Goal: Information Seeking & Learning: Learn about a topic

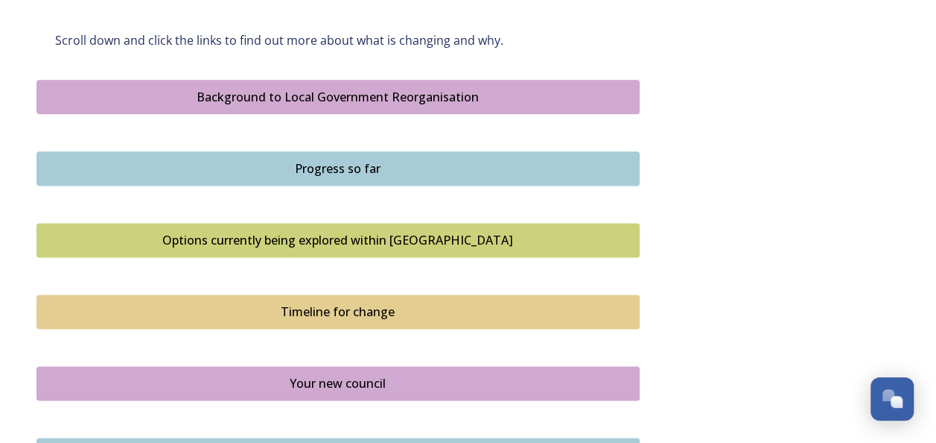
scroll to position [870, 0]
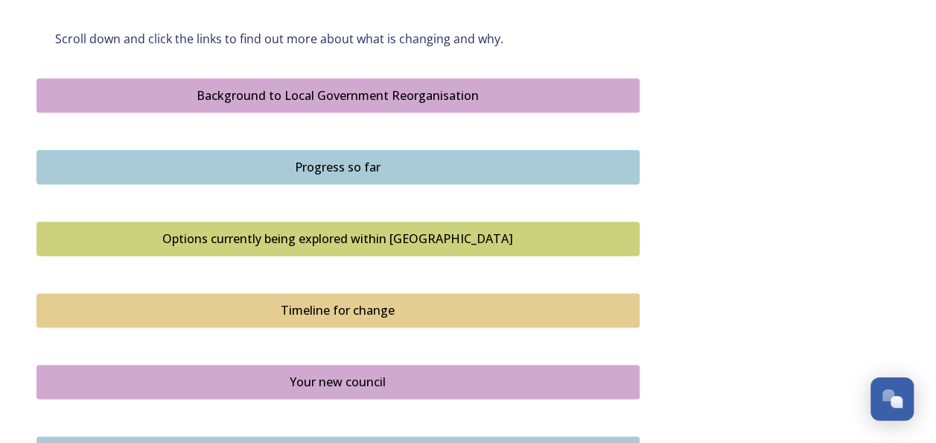
click at [444, 106] on button "Background to Local Government Reorganisation" at bounding box center [338, 95] width 603 height 34
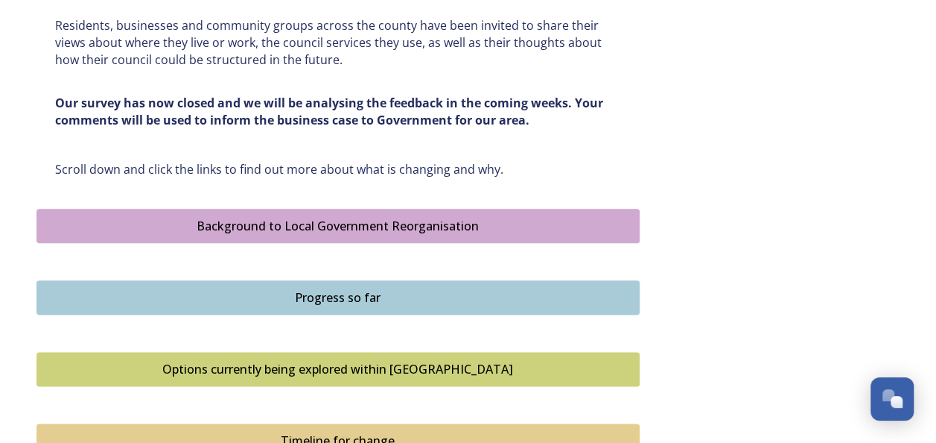
scroll to position [742, 0]
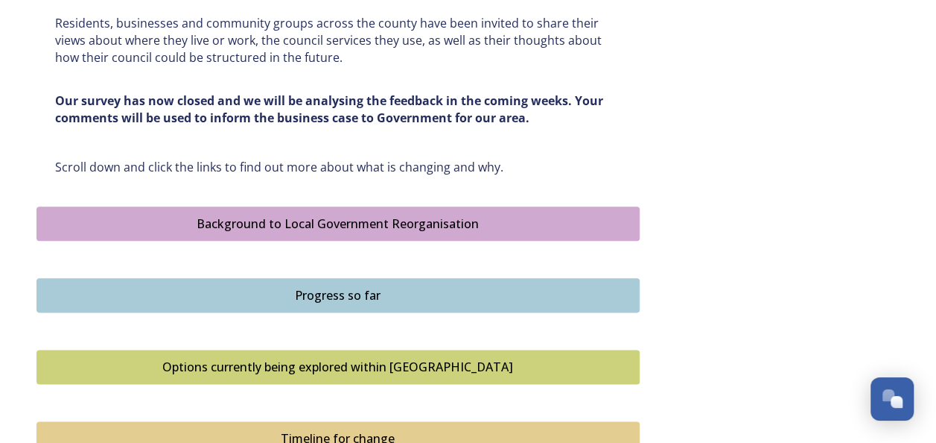
click at [536, 232] on div "Background to Local Government Reorganisation" at bounding box center [338, 224] width 587 height 18
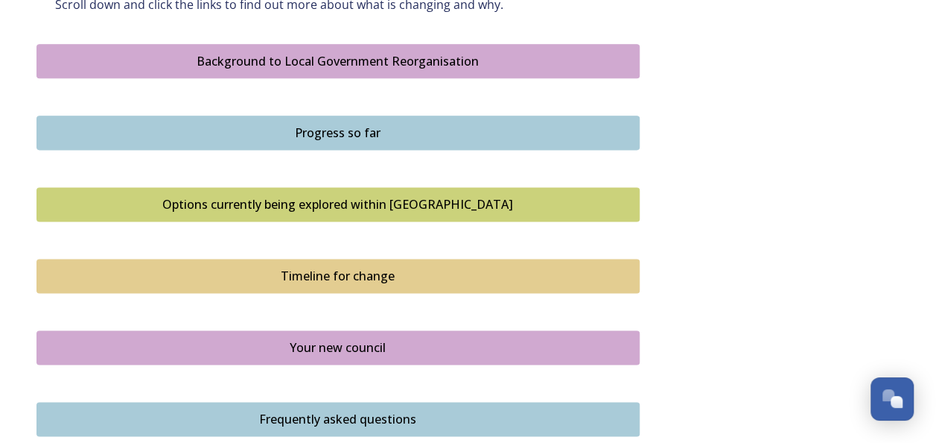
scroll to position [903, 0]
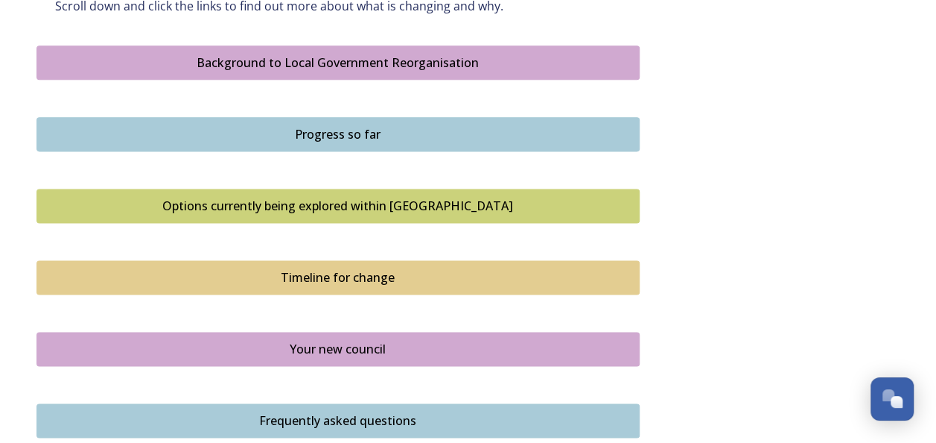
click at [309, 132] on div "Progress so far" at bounding box center [338, 134] width 587 height 18
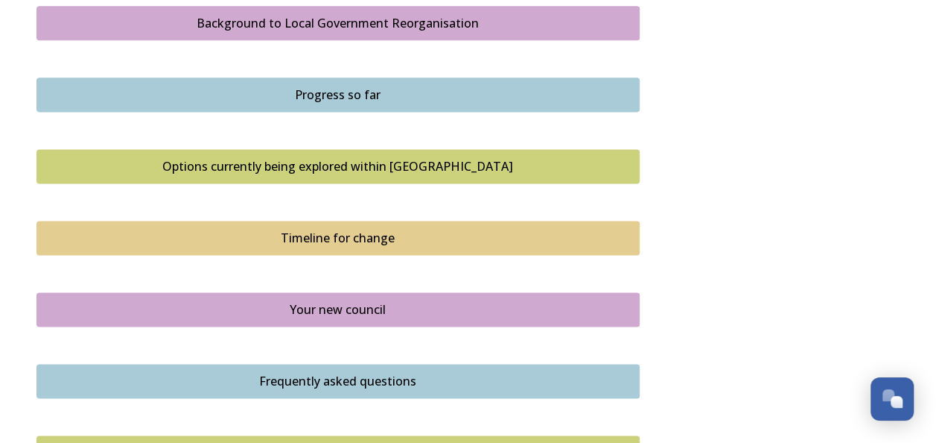
scroll to position [960, 0]
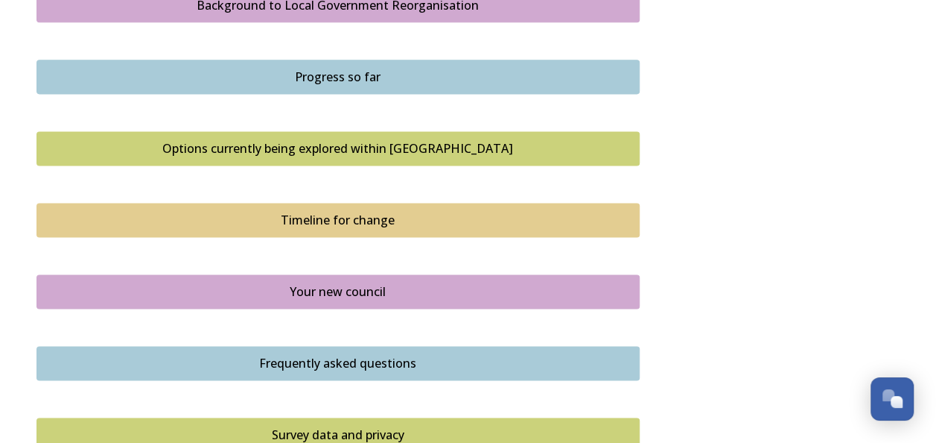
click at [220, 149] on div "Options currently being explored within [GEOGRAPHIC_DATA]" at bounding box center [338, 148] width 587 height 18
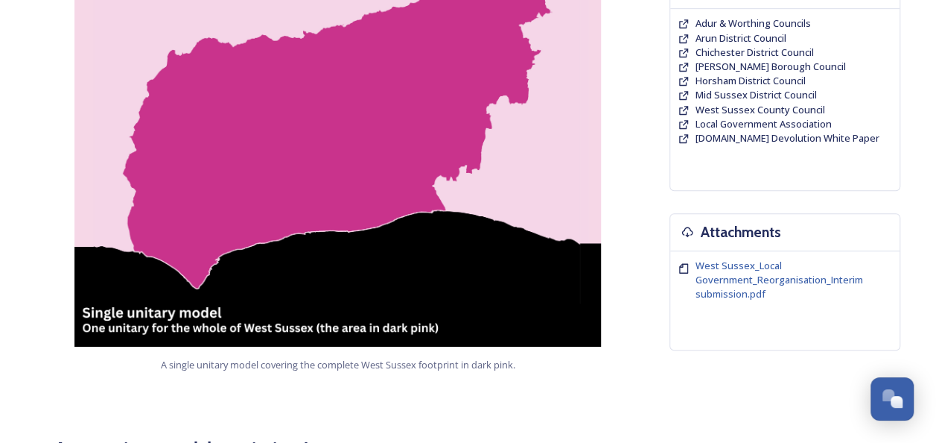
scroll to position [390, 0]
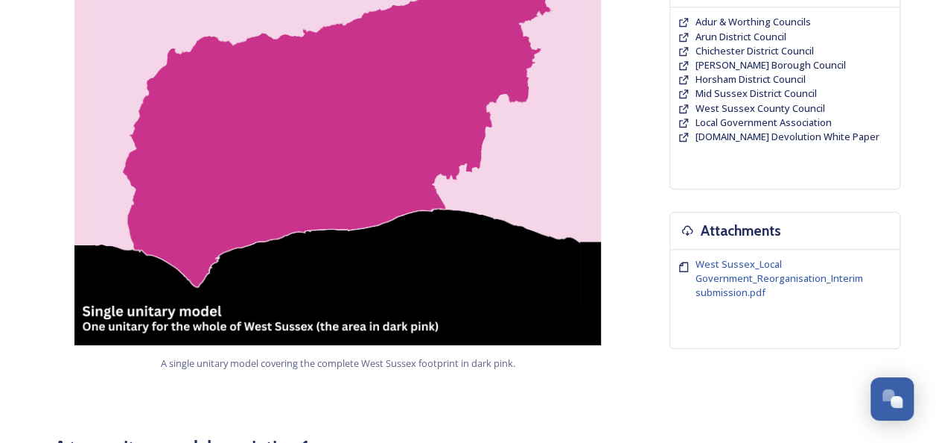
click at [262, 118] on img at bounding box center [338, 158] width 603 height 372
click at [262, 274] on img at bounding box center [338, 158] width 603 height 372
click at [283, 197] on img at bounding box center [338, 158] width 603 height 372
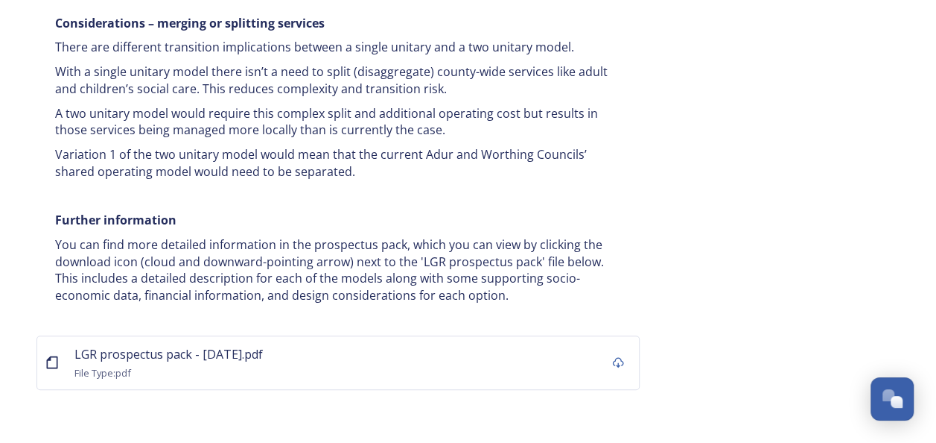
scroll to position [2993, 0]
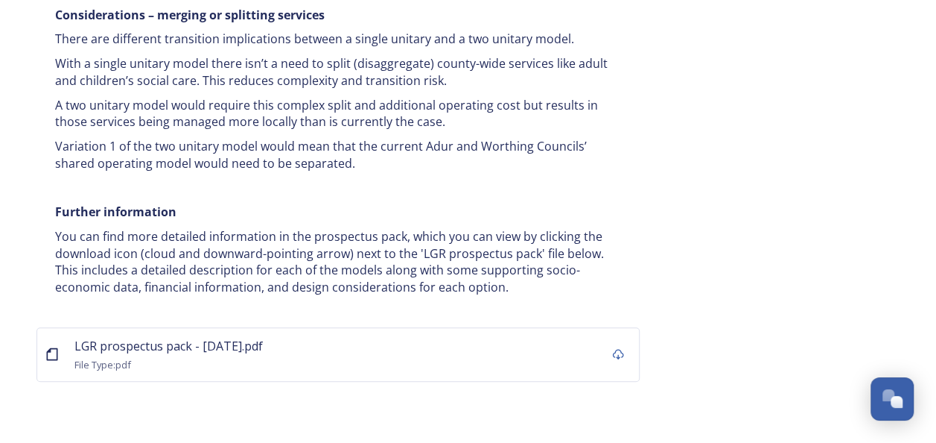
drag, startPoint x: 612, startPoint y: 279, endPoint x: 571, endPoint y: 212, distance: 79.0
click at [571, 228] on p "You can find more detailed information in the prospectus pack, which you can vi…" at bounding box center [338, 262] width 566 height 68
click at [619, 349] on icon at bounding box center [617, 354] width 11 height 10
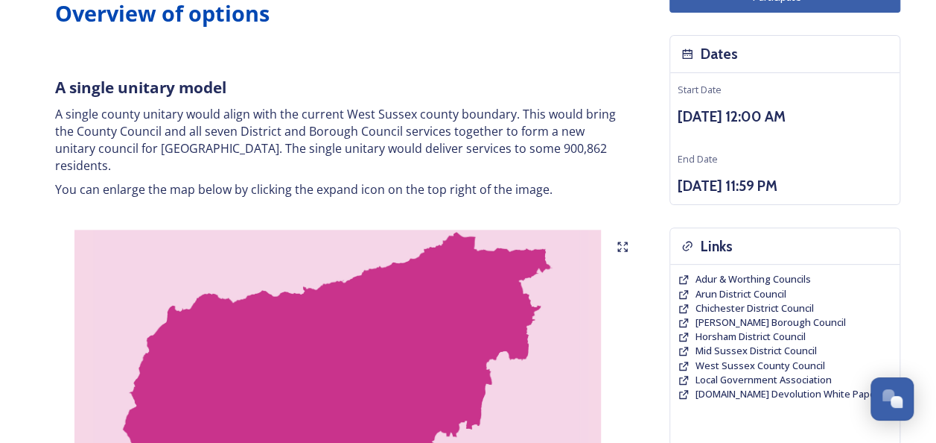
scroll to position [0, 0]
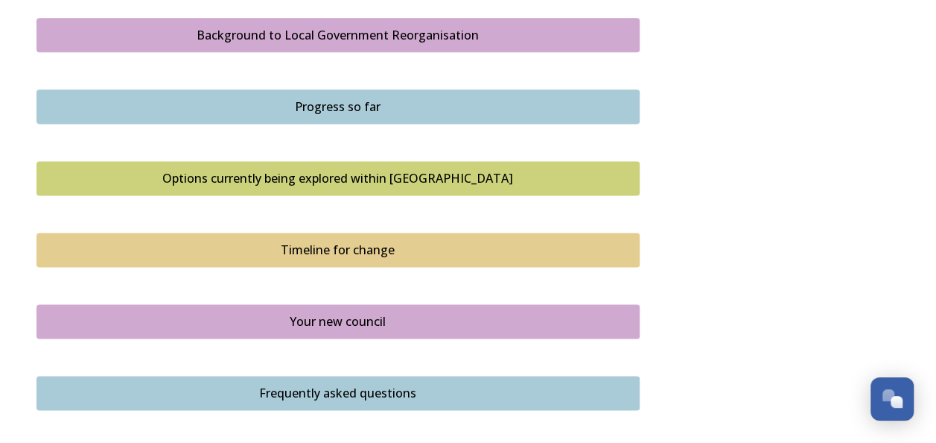
scroll to position [936, 0]
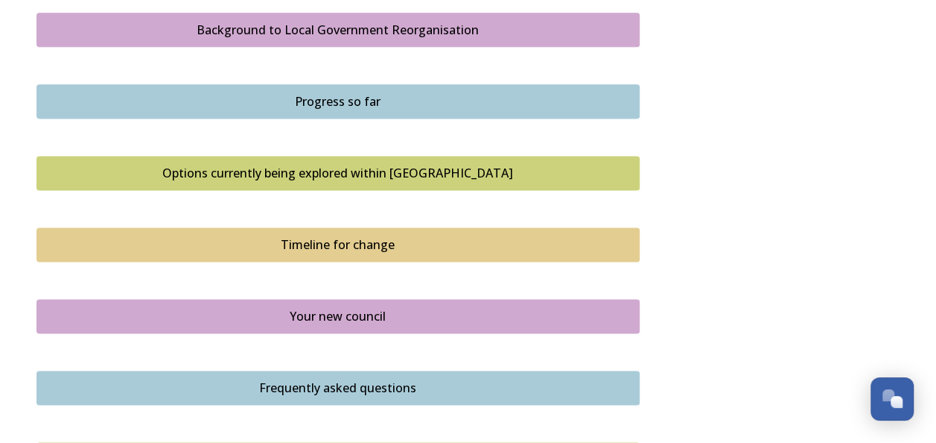
click at [302, 232] on button "Timeline for change" at bounding box center [338, 244] width 603 height 34
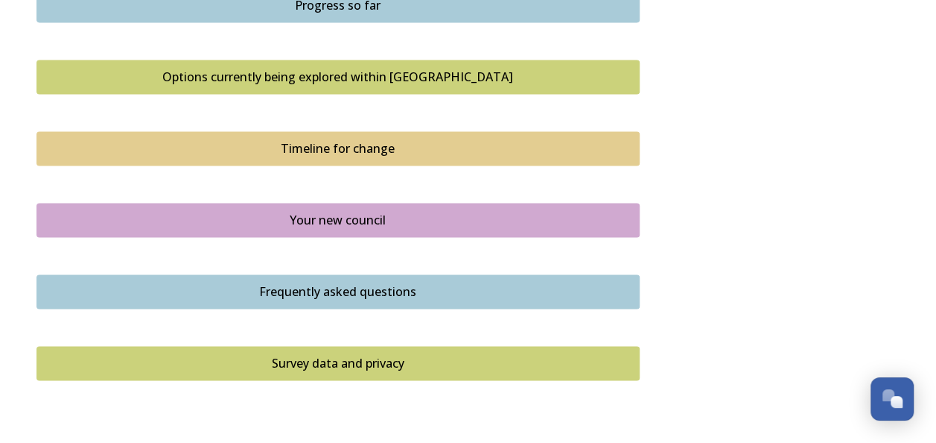
scroll to position [1053, 0]
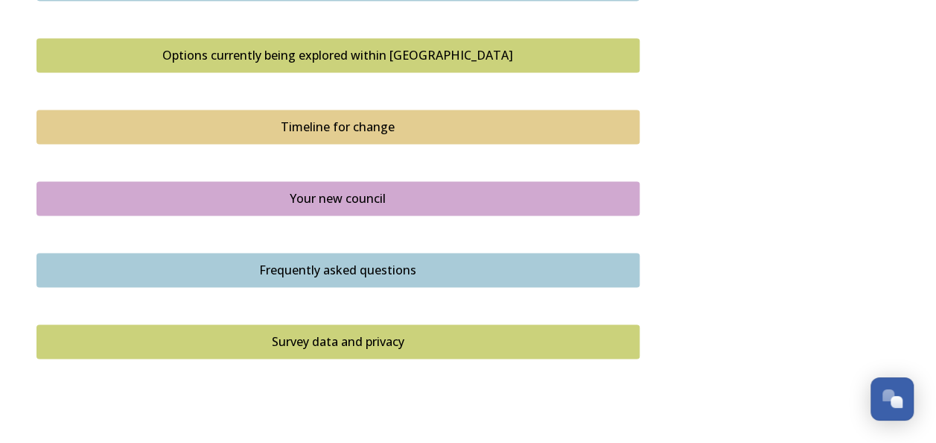
drag, startPoint x: 295, startPoint y: 177, endPoint x: 296, endPoint y: 194, distance: 17.2
click at [296, 194] on div "Your new council" at bounding box center [338, 198] width 587 height 18
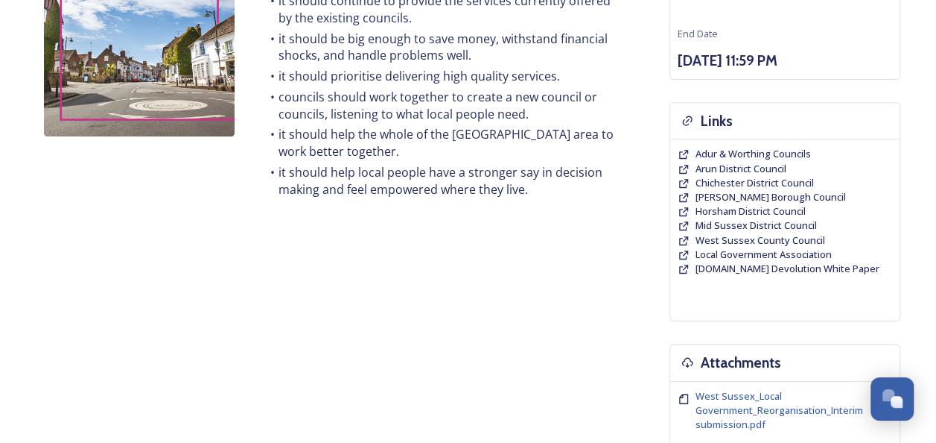
scroll to position [279, 0]
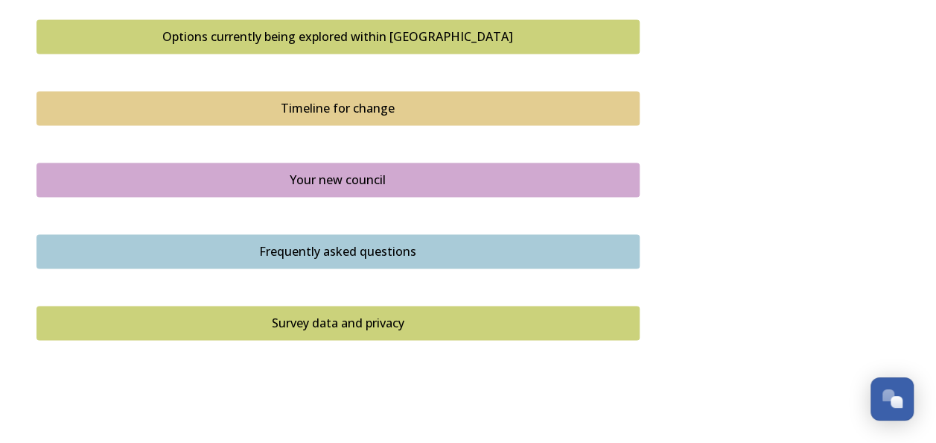
scroll to position [1077, 0]
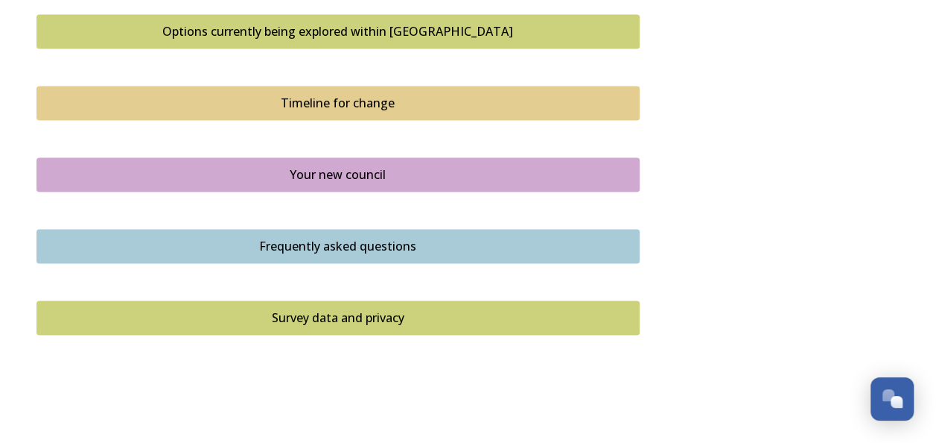
click at [297, 240] on div "Frequently asked questions" at bounding box center [338, 246] width 587 height 18
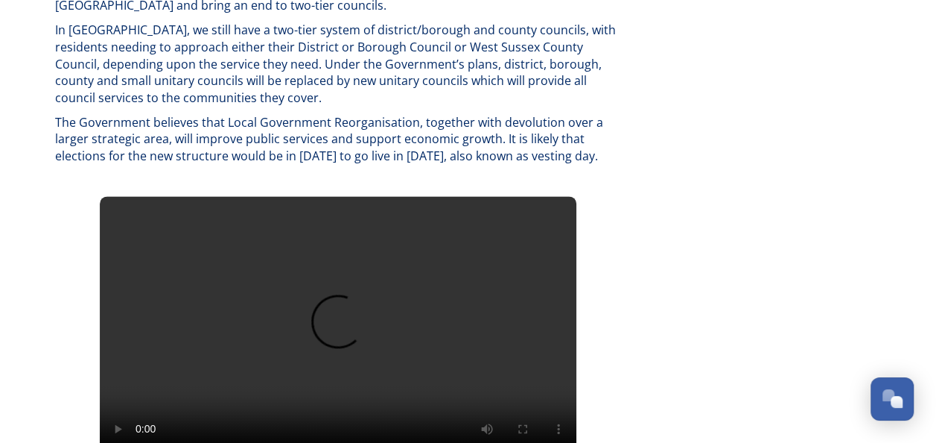
scroll to position [878, 0]
click at [636, 326] on div "What is the difference between Devolution and Local Government Reorganisation? …" at bounding box center [338, 343] width 603 height 297
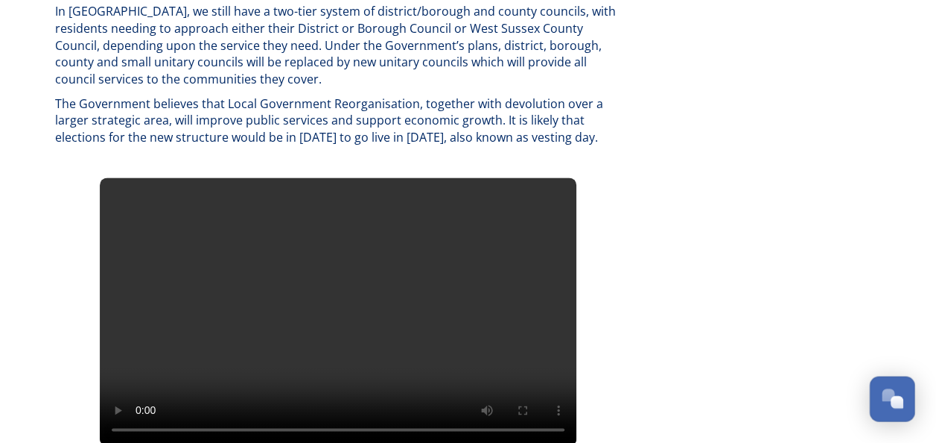
click at [893, 399] on div "Open Chat" at bounding box center [897, 402] width 13 height 13
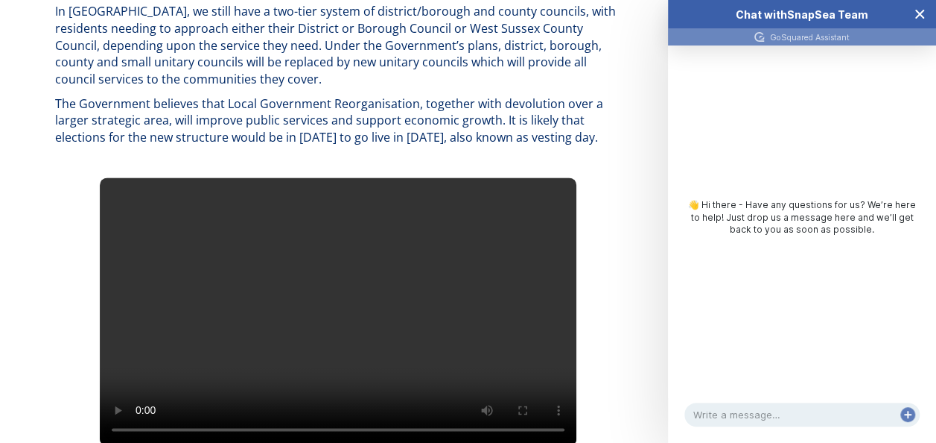
click at [922, 15] on icon "Close Chat" at bounding box center [920, 14] width 12 height 12
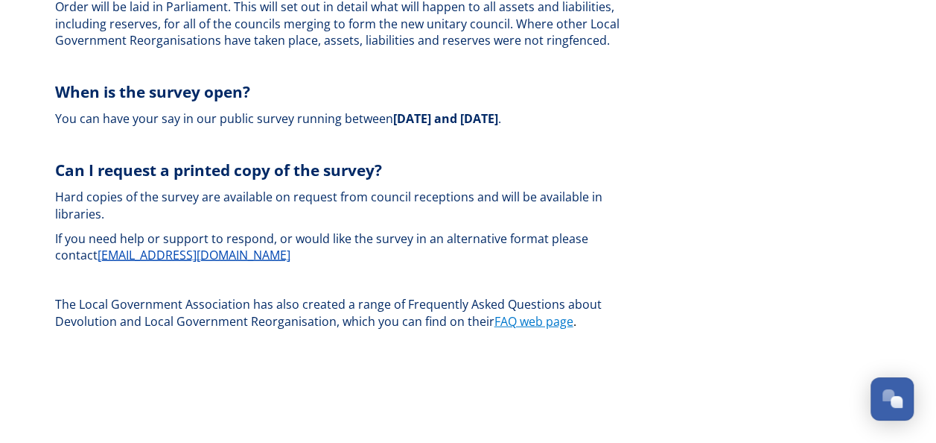
scroll to position [4459, 0]
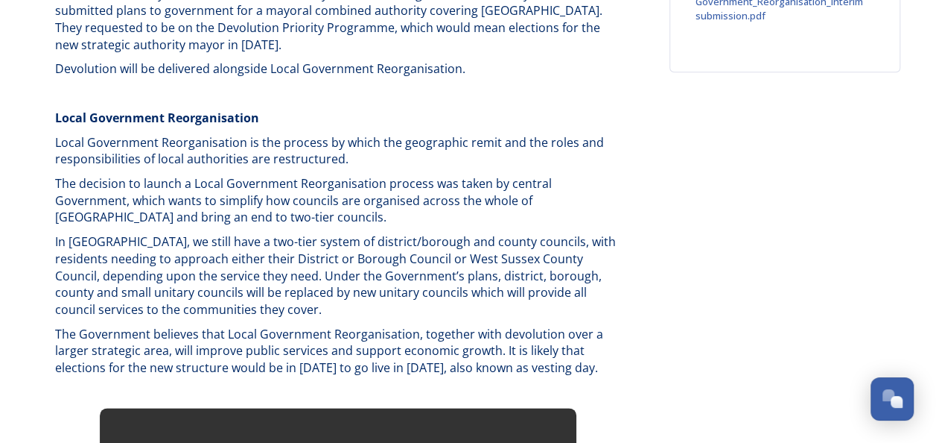
click at [243, 233] on span "In [GEOGRAPHIC_DATA], we still have a two-tier system of district/borough and c…" at bounding box center [337, 275] width 564 height 84
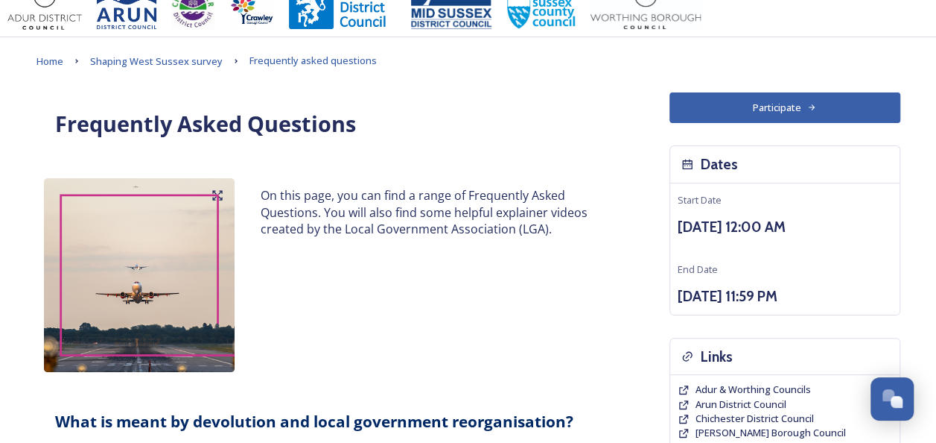
scroll to position [0, 0]
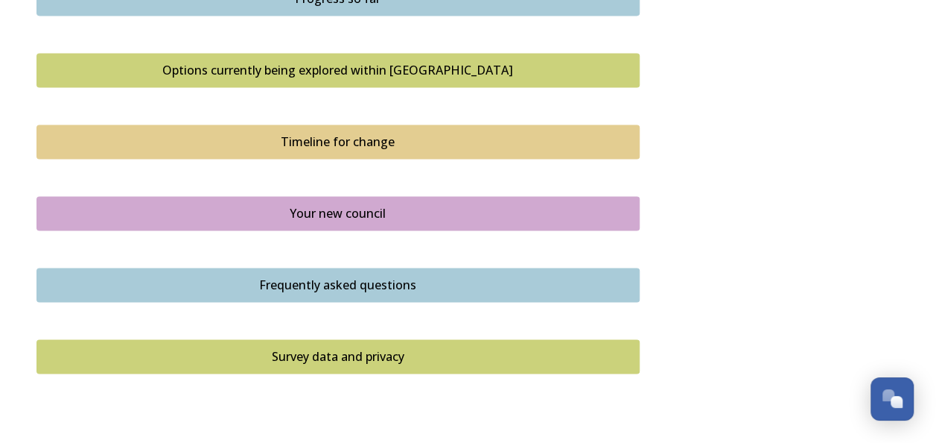
scroll to position [1052, 0]
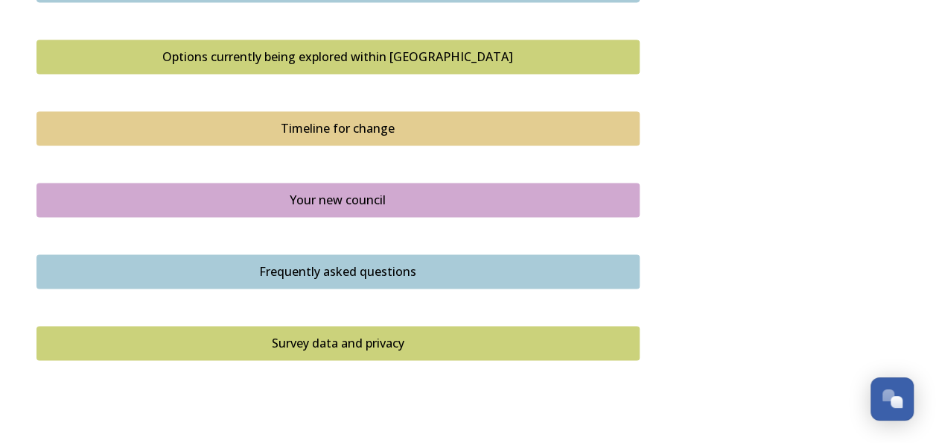
click at [281, 326] on button "Survey data and privacy" at bounding box center [338, 343] width 603 height 34
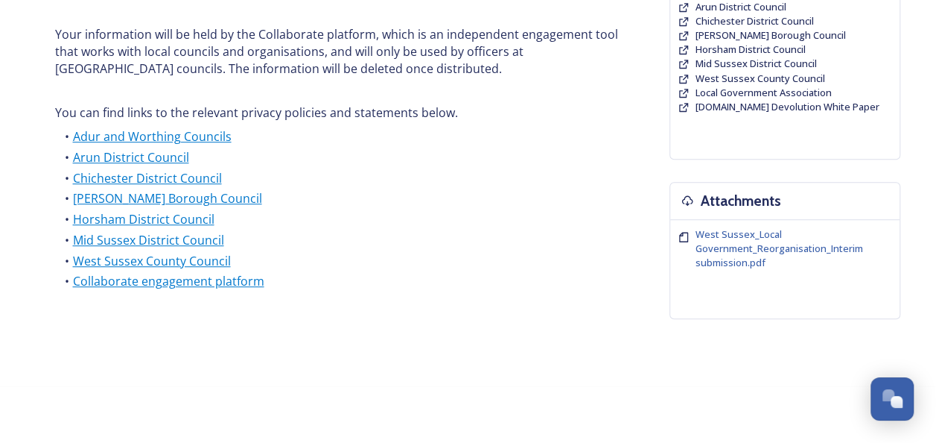
scroll to position [435, 0]
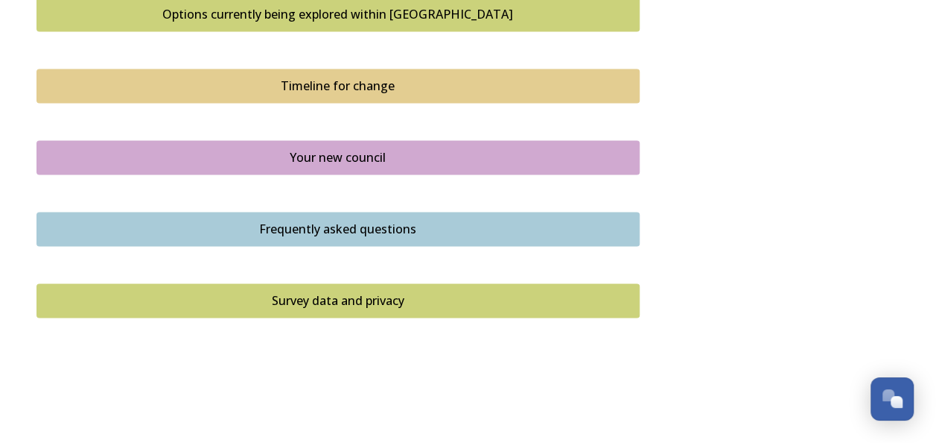
scroll to position [1129, 0]
